Goal: Task Accomplishment & Management: Manage account settings

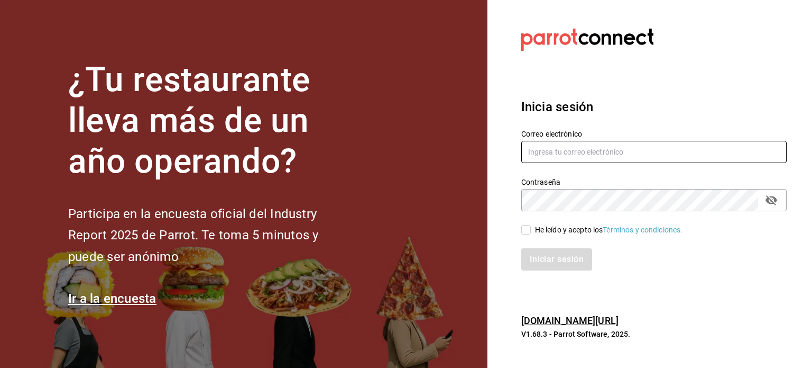
click at [546, 144] on input "text" at bounding box center [655, 152] width 266 height 22
type input "multiuser@pickup.com"
drag, startPoint x: 523, startPoint y: 226, endPoint x: 533, endPoint y: 233, distance: 12.3
click at [523, 227] on input "He leído y acepto los Términos y condiciones." at bounding box center [527, 230] width 10 height 10
checkbox input "true"
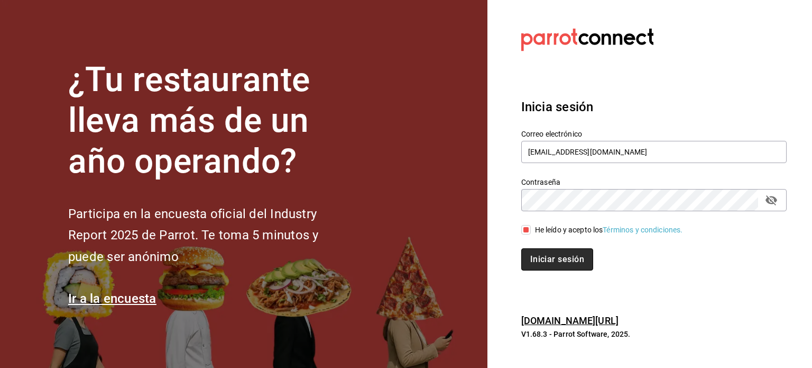
click at [543, 252] on button "Iniciar sesión" at bounding box center [558, 259] width 72 height 22
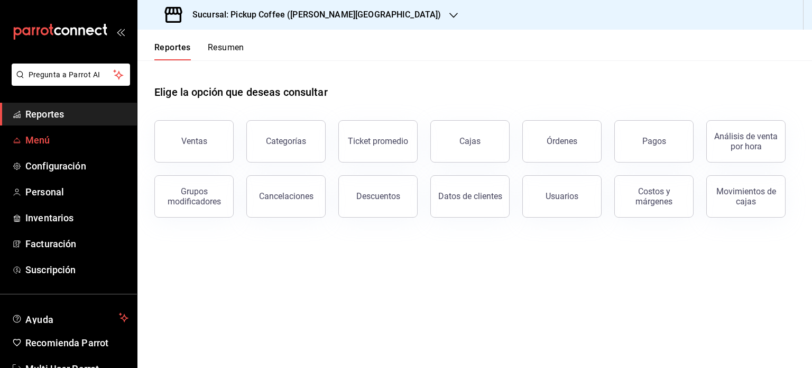
click at [57, 141] on span "Menú" at bounding box center [76, 140] width 103 height 14
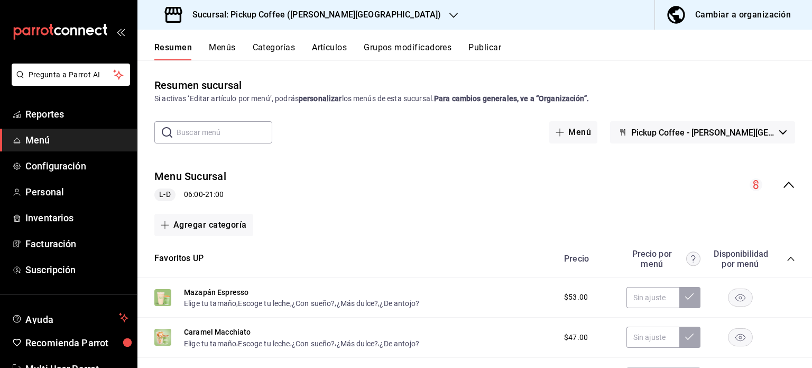
click at [450, 19] on icon "button" at bounding box center [454, 15] width 8 height 8
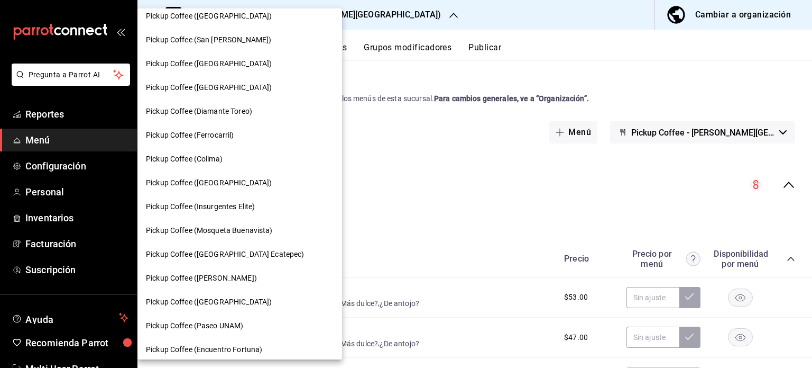
scroll to position [486, 0]
click at [250, 202] on span "Pickup Coffee (Insurgentes Elite)" at bounding box center [200, 205] width 109 height 11
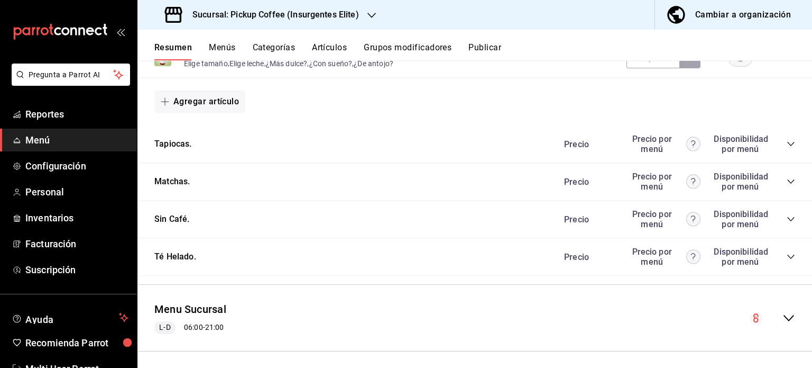
scroll to position [1005, 0]
click at [787, 148] on icon "collapse-category-row" at bounding box center [791, 143] width 8 height 8
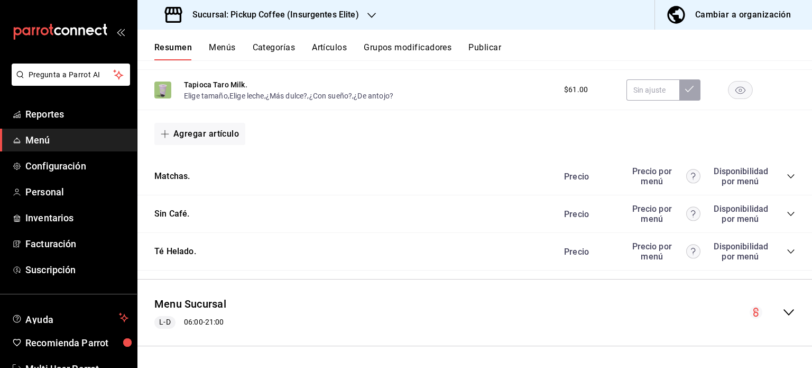
scroll to position [1179, 0]
click at [776, 214] on div "Precio Precio por menú Disponibilidad por menú" at bounding box center [675, 214] width 242 height 20
click at [787, 214] on icon "collapse-category-row" at bounding box center [791, 213] width 8 height 8
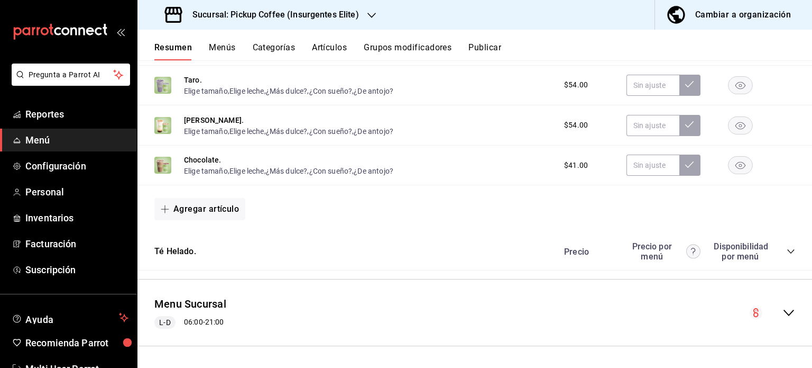
scroll to position [1388, 0]
click at [787, 250] on icon "collapse-category-row" at bounding box center [791, 251] width 8 height 8
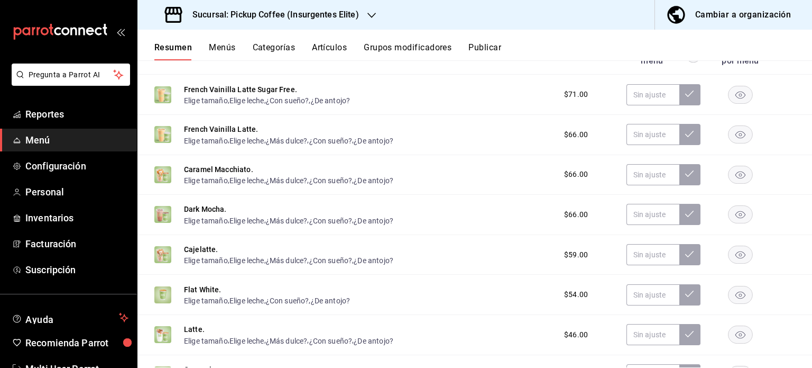
scroll to position [407, 0]
click at [226, 47] on button "Menús" at bounding box center [222, 51] width 26 height 18
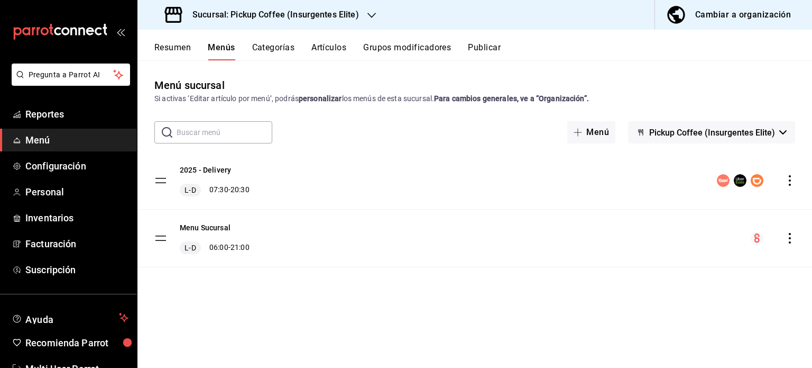
click at [178, 47] on button "Resumen" at bounding box center [172, 51] width 36 height 18
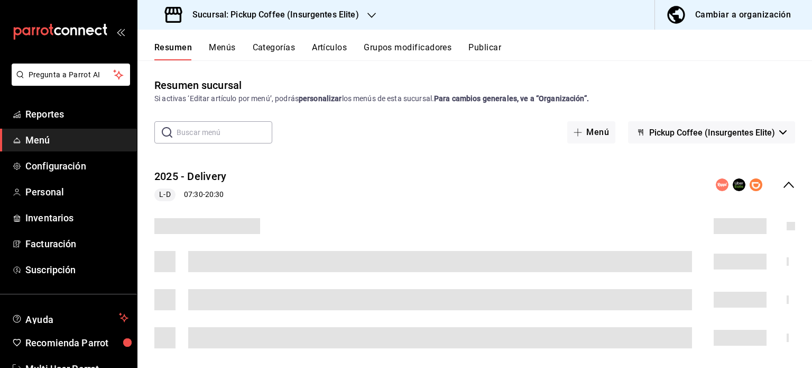
click at [226, 125] on input "text" at bounding box center [225, 132] width 96 height 21
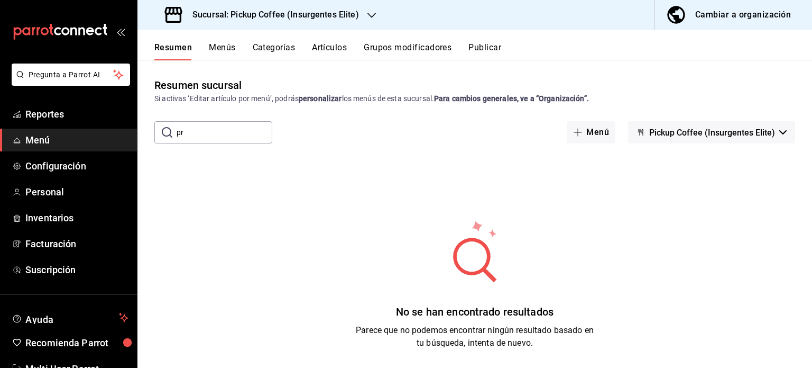
type input "p"
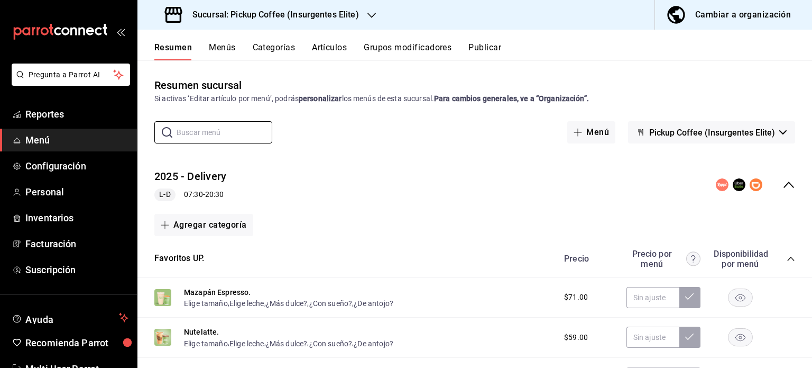
click at [277, 49] on button "Categorías" at bounding box center [274, 51] width 43 height 18
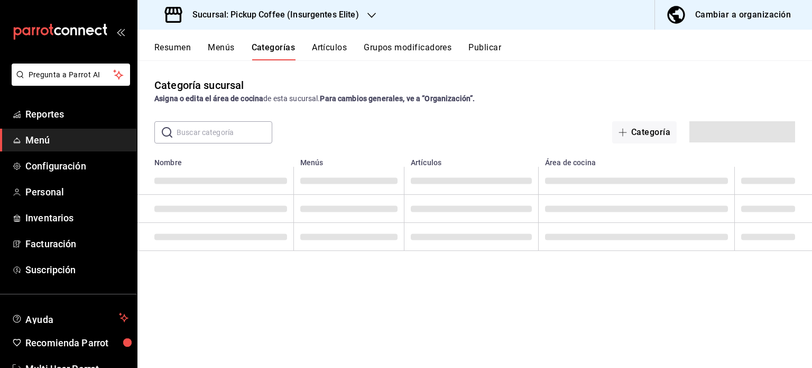
click at [321, 50] on button "Artículos" at bounding box center [329, 51] width 35 height 18
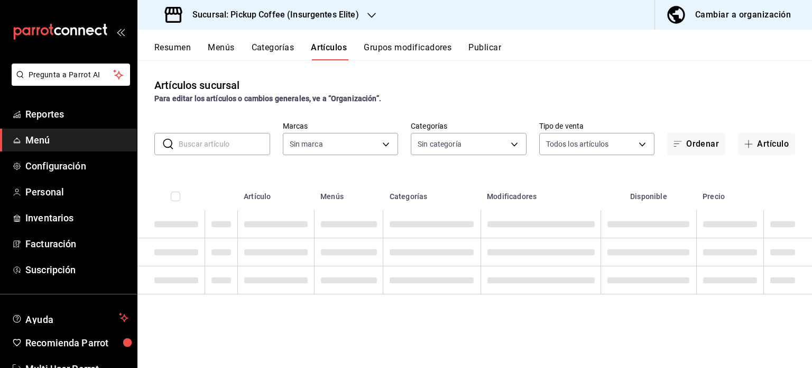
type input "06c189c1-83b6-4723-93c7-7c05bc4c5e83"
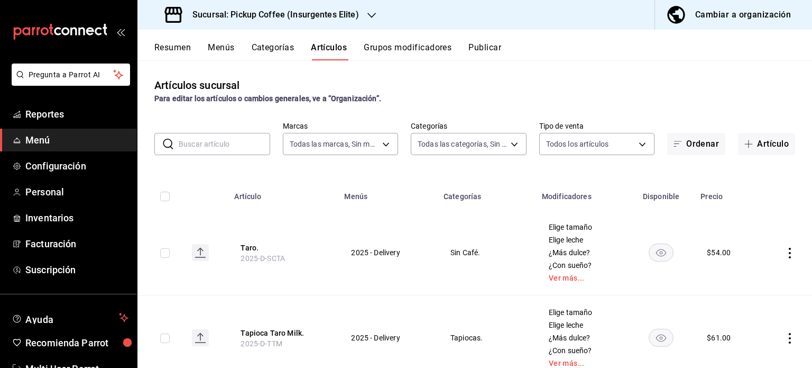
type input "152abb32-7cdd-41c3-99b8-f5efff8b8b4a,2bee3285-38aa-4591-b332-96a28642dec2,a41ec…"
click at [386, 48] on button "Grupos modificadores" at bounding box center [408, 51] width 88 height 18
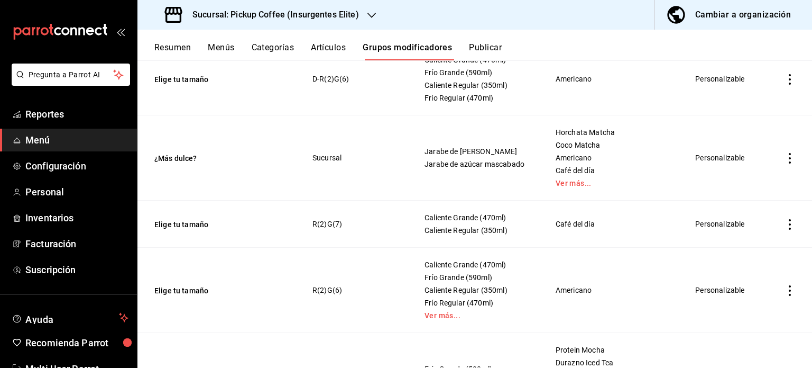
scroll to position [1904, 0]
click at [325, 47] on button "Artículos" at bounding box center [328, 51] width 35 height 18
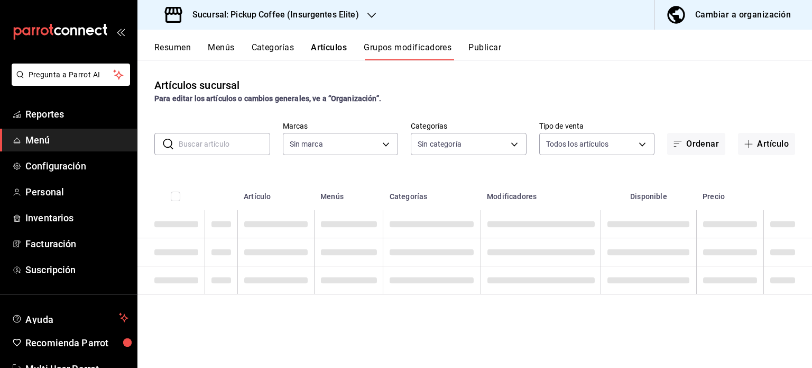
type input "06c189c1-83b6-4723-93c7-7c05bc4c5e83"
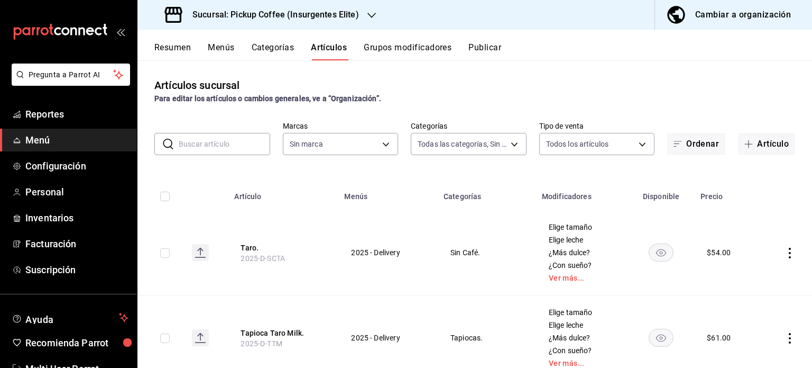
type input "152abb32-7cdd-41c3-99b8-f5efff8b8b4a,2bee3285-38aa-4591-b332-96a28642dec2,a41ec…"
type input "06c189c1-83b6-4723-93c7-7c05bc4c5e83"
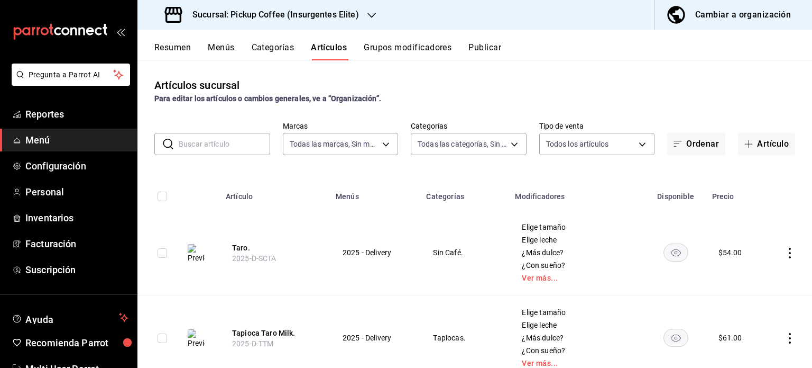
click at [216, 143] on input "text" at bounding box center [225, 143] width 92 height 21
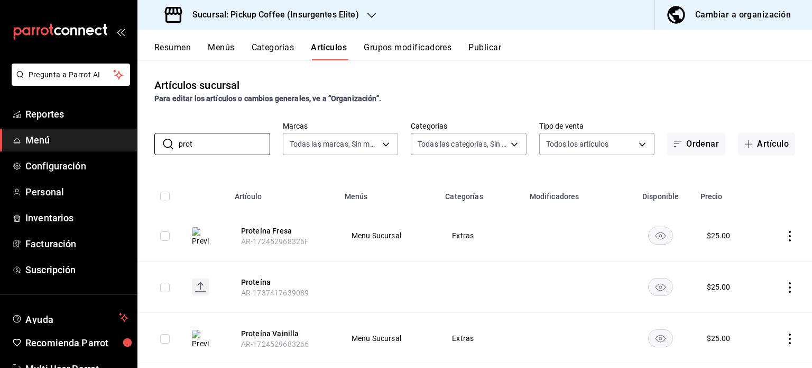
type input "prot"
click at [649, 238] on rect "availability-product" at bounding box center [661, 234] width 24 height 17
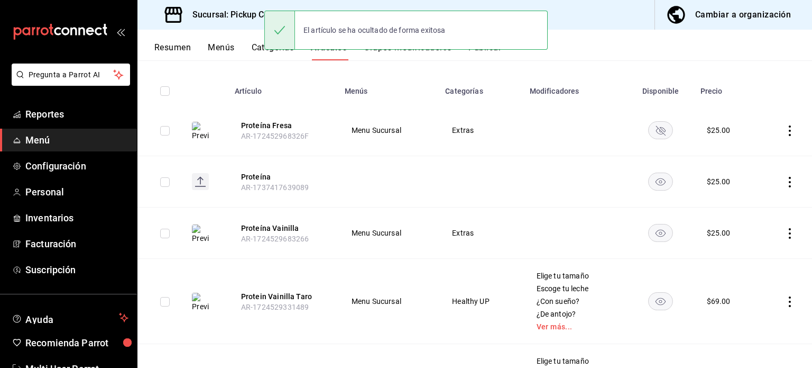
scroll to position [106, 0]
click at [664, 184] on rect "availability-product" at bounding box center [661, 180] width 24 height 17
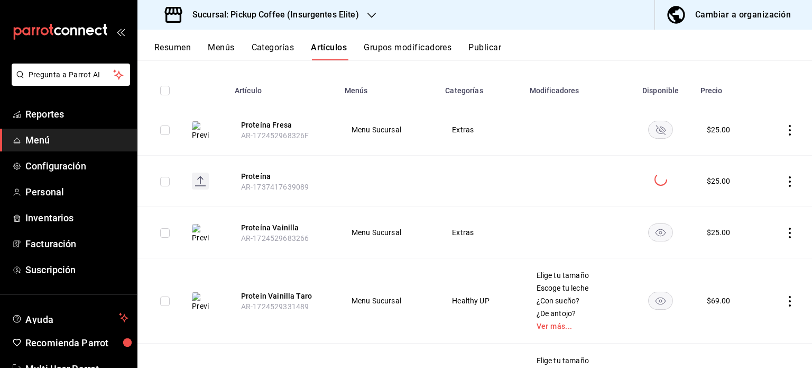
click at [657, 224] on rect "availability-product" at bounding box center [661, 231] width 24 height 17
click at [656, 303] on rect "availability-product" at bounding box center [661, 299] width 24 height 17
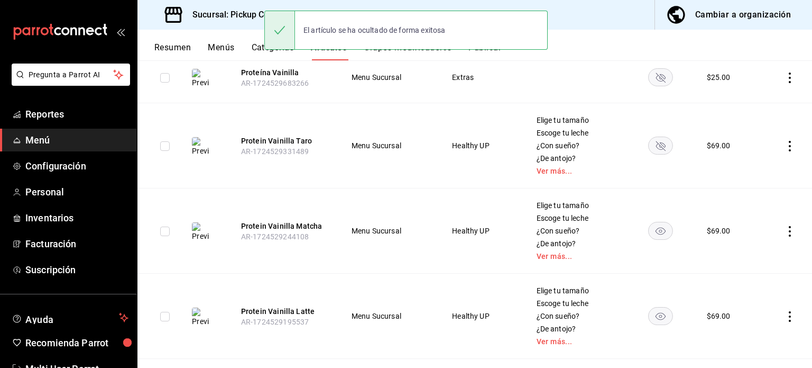
click at [657, 232] on icon "availability-product" at bounding box center [660, 231] width 25 height 18
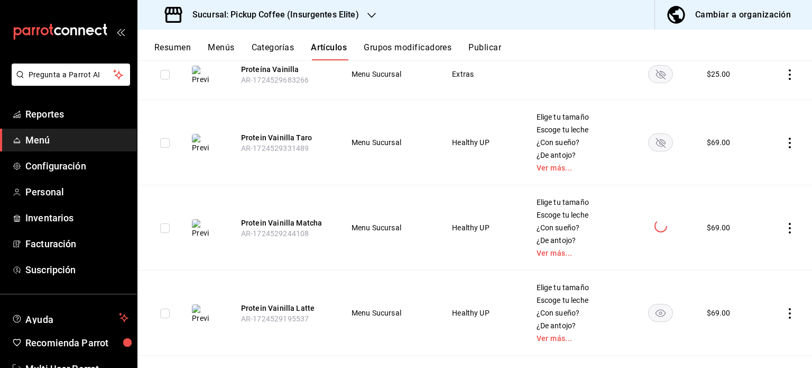
click at [661, 316] on rect "availability-product" at bounding box center [661, 312] width 24 height 17
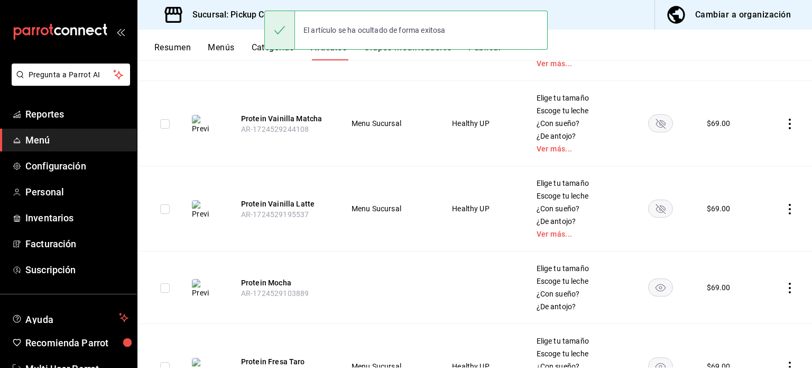
click at [653, 283] on rect "availability-product" at bounding box center [661, 286] width 24 height 17
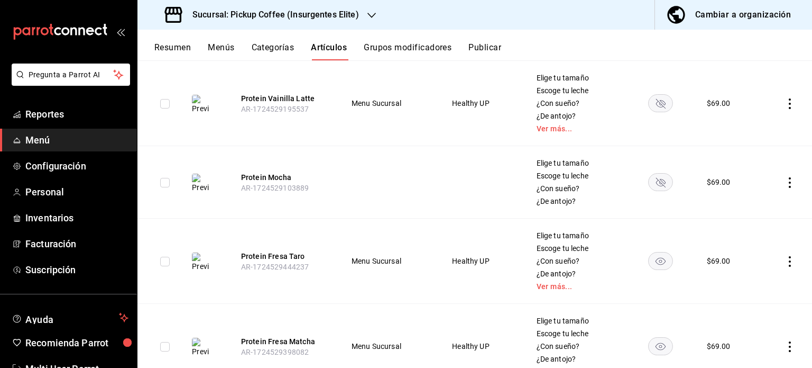
scroll to position [518, 0]
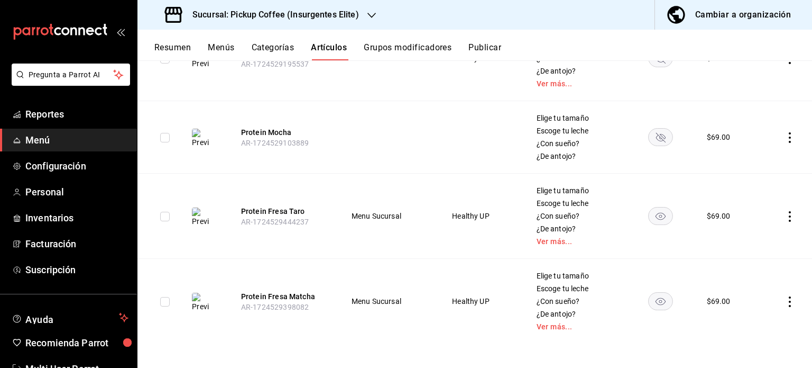
click at [657, 216] on rect "availability-product" at bounding box center [661, 215] width 24 height 17
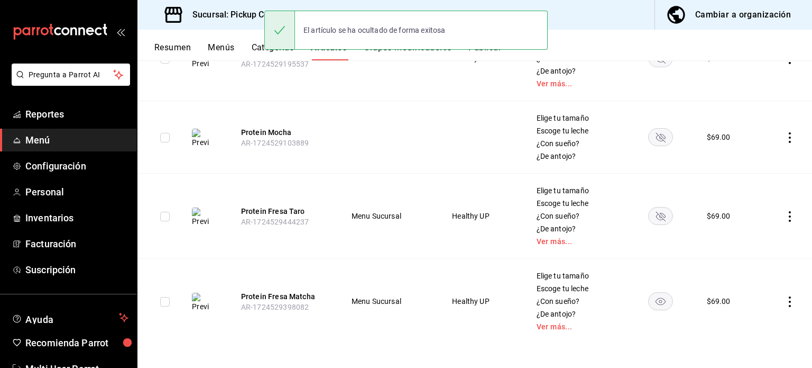
click at [663, 295] on rect "availability-product" at bounding box center [661, 300] width 24 height 17
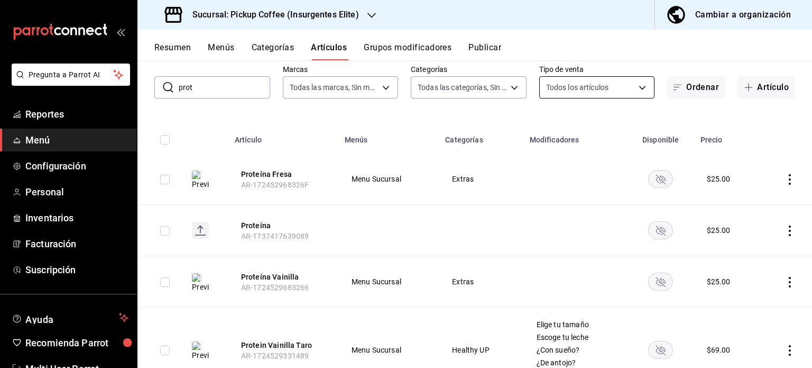
scroll to position [55, 0]
click at [638, 87] on body "Pregunta a Parrot AI Reportes Menú Configuración Personal Inventarios Facturaci…" at bounding box center [406, 184] width 812 height 368
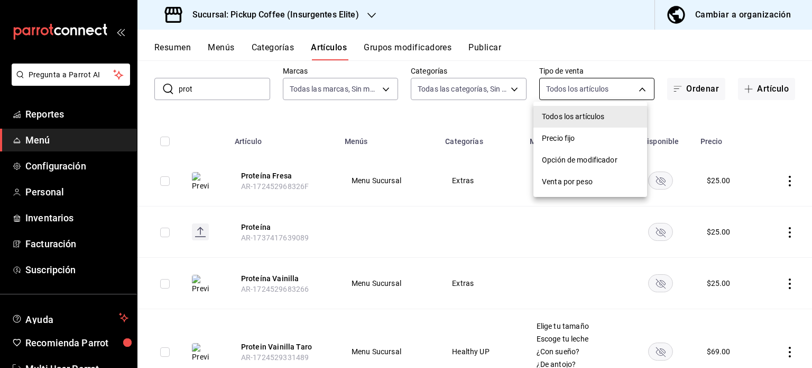
click at [638, 87] on div at bounding box center [406, 184] width 812 height 368
